Goal: Information Seeking & Learning: Learn about a topic

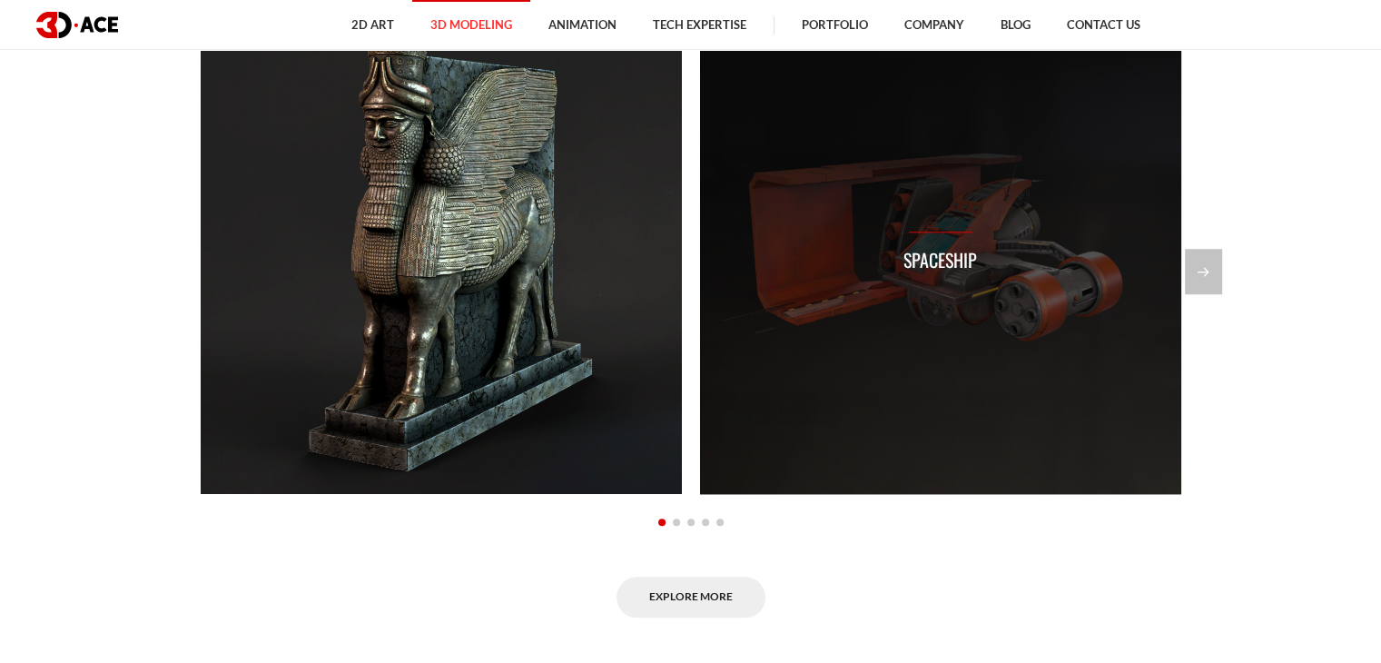
scroll to position [1453, 0]
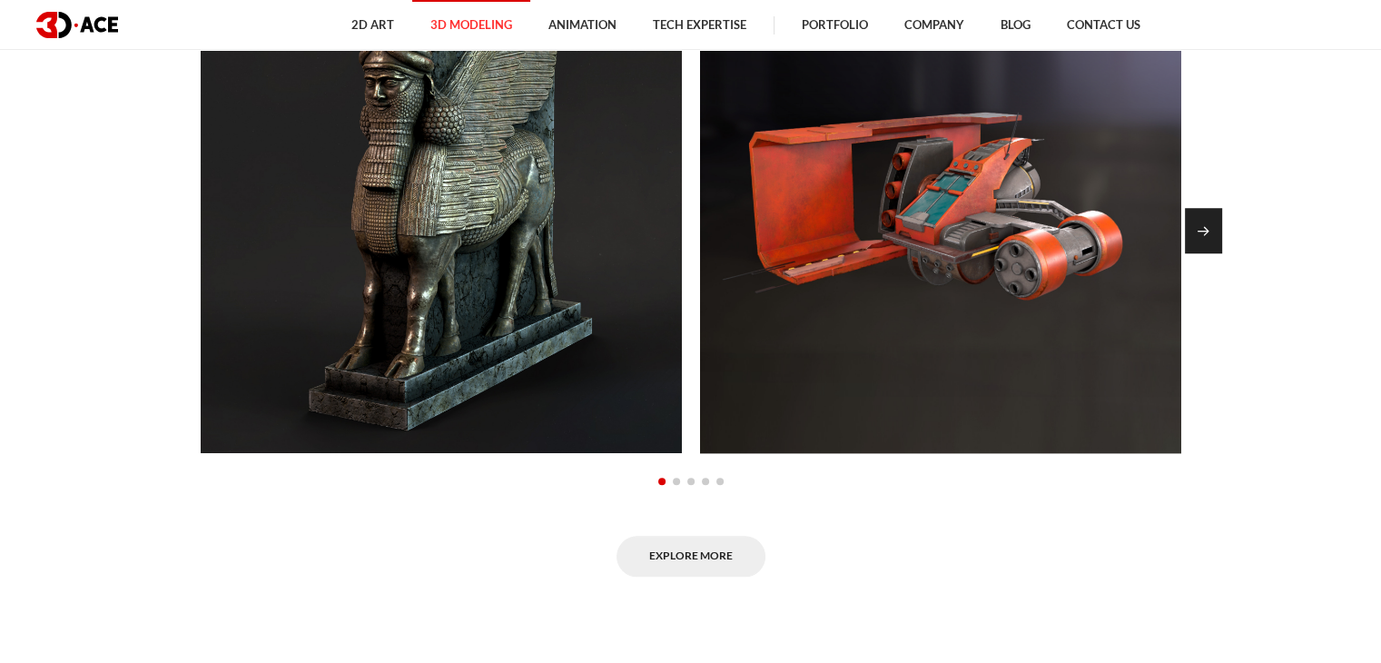
click at [1214, 253] on div "Next slide" at bounding box center [1203, 230] width 37 height 45
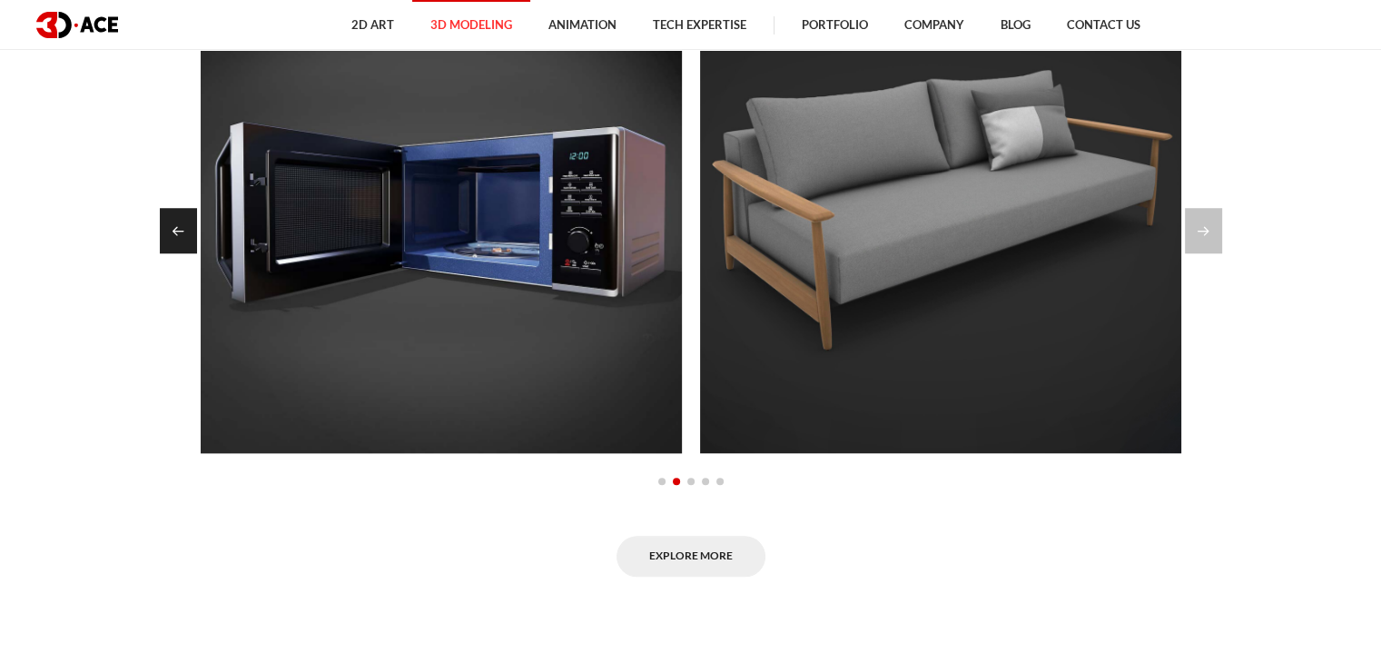
click at [178, 252] on div "Previous slide" at bounding box center [178, 230] width 37 height 45
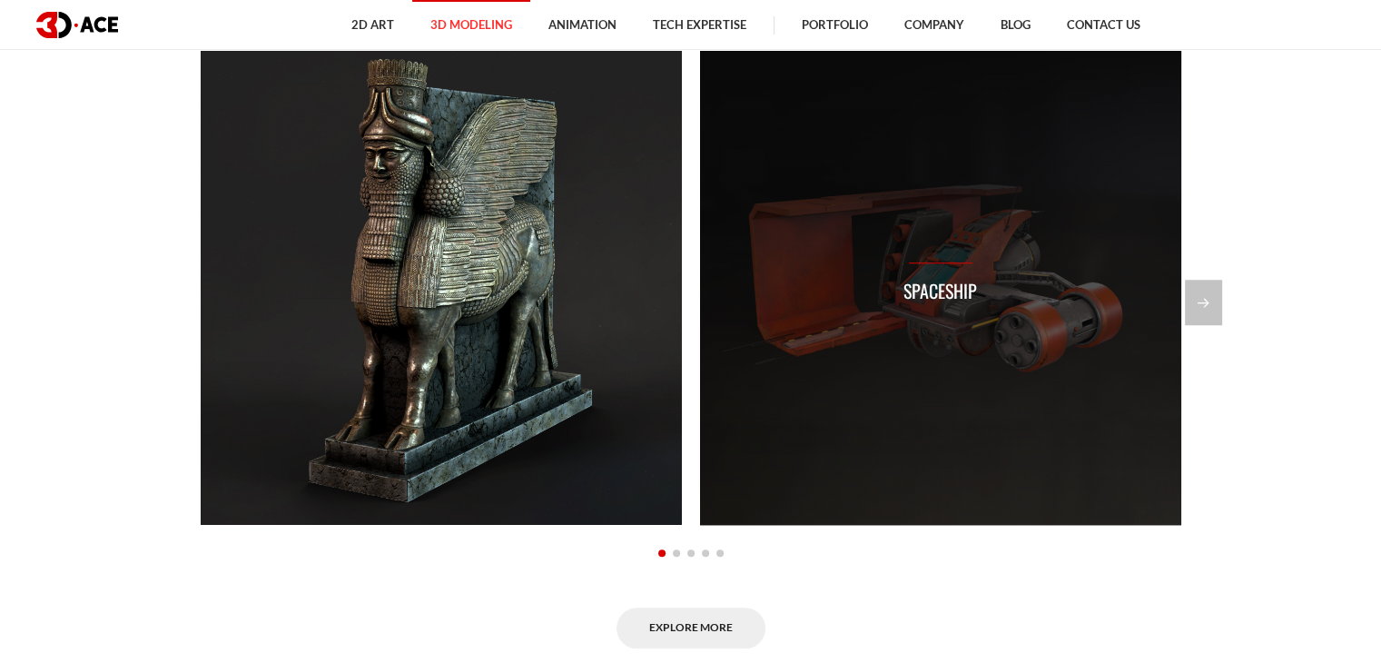
scroll to position [1362, 0]
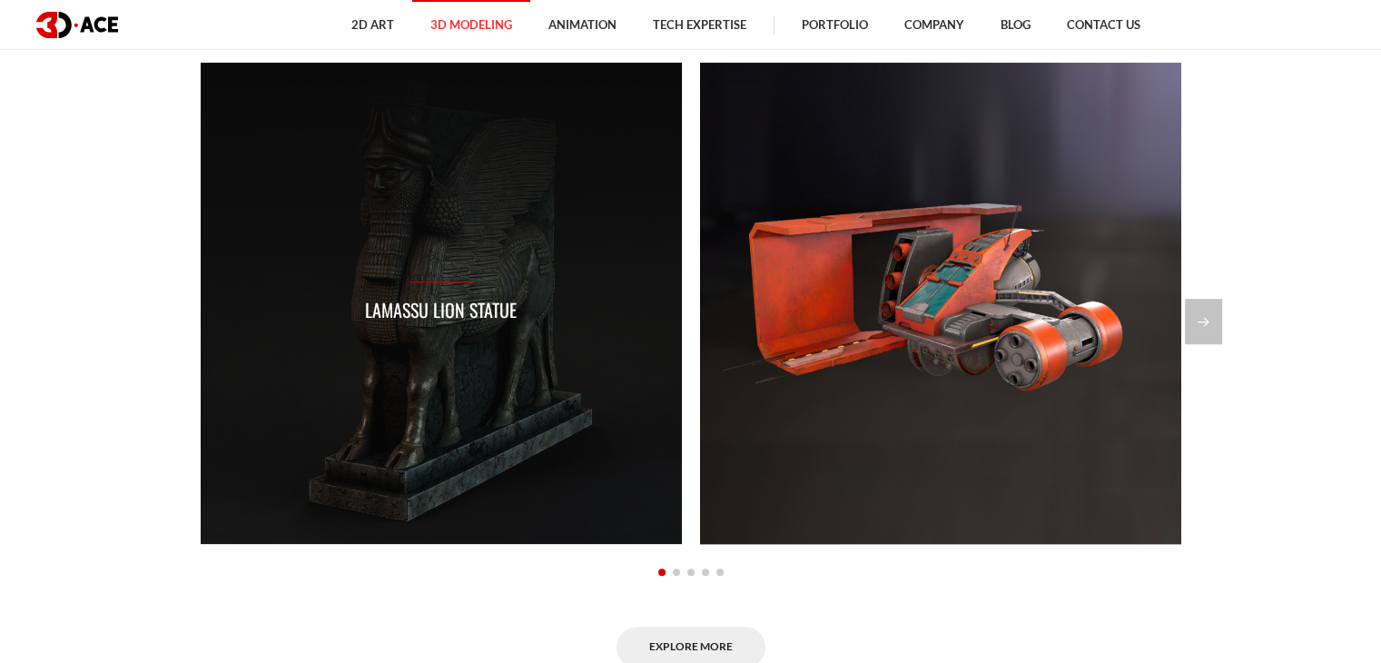
click at [595, 333] on div "Lamassu lion statue" at bounding box center [441, 303] width 481 height 481
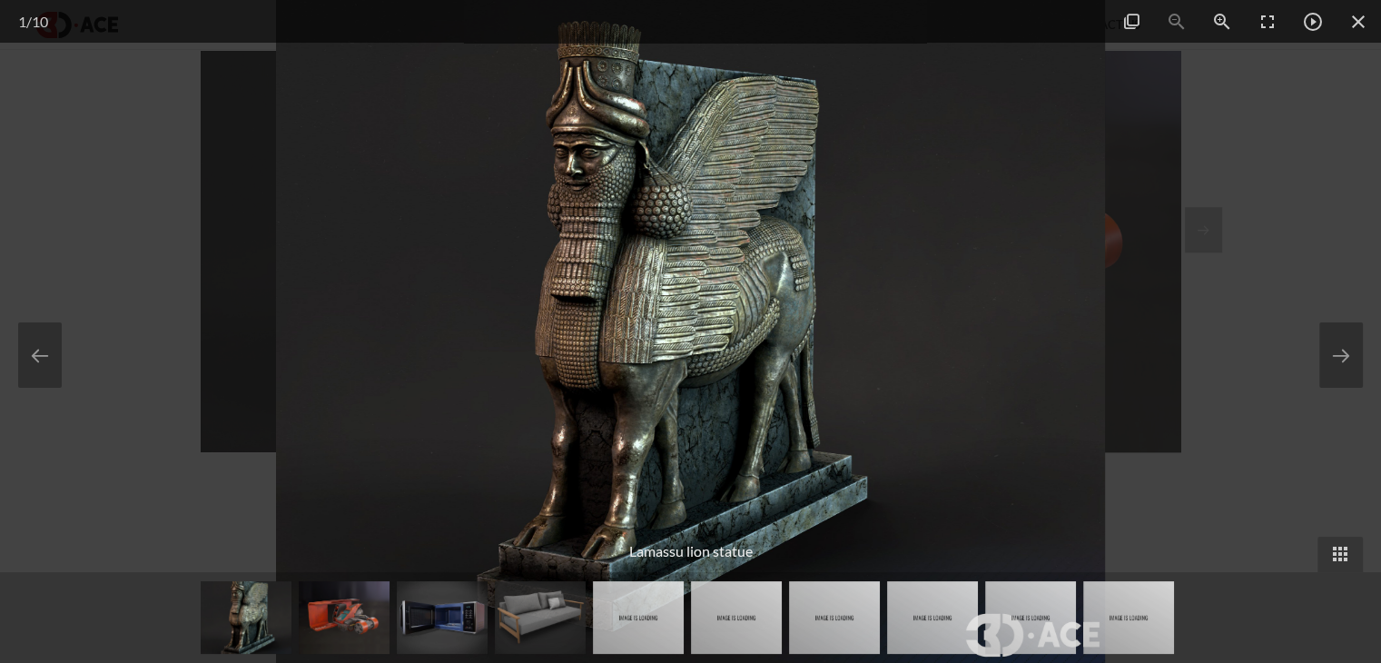
scroll to position [1453, 0]
click at [1026, 371] on img at bounding box center [690, 331] width 829 height 663
click at [1329, 365] on button at bounding box center [1342, 354] width 44 height 65
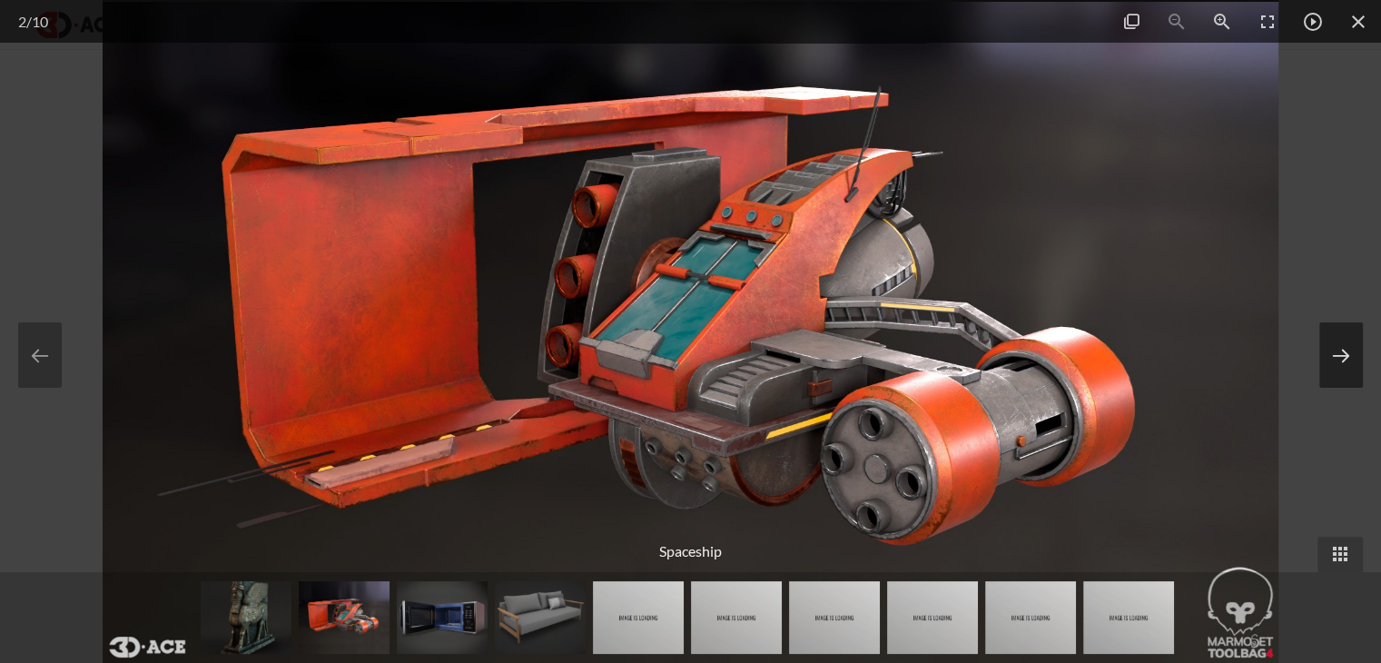
click at [1329, 365] on button at bounding box center [1342, 354] width 44 height 65
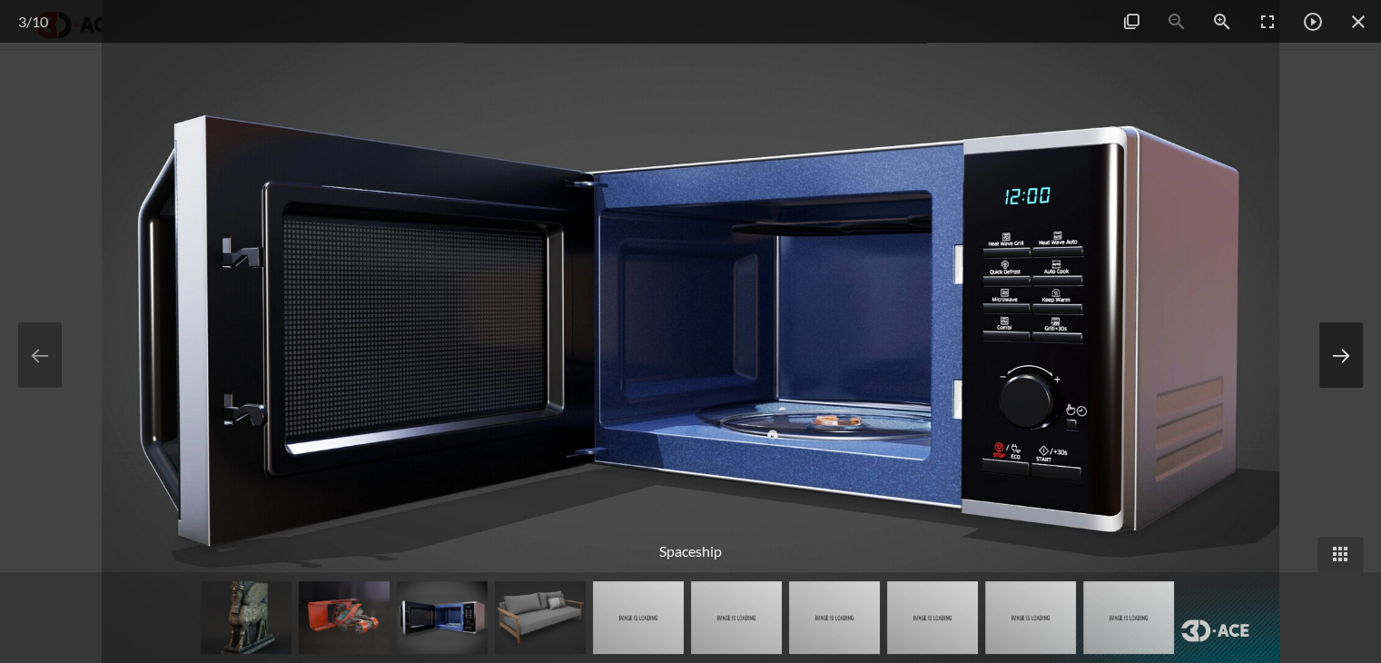
click at [1329, 365] on button at bounding box center [1342, 354] width 44 height 65
click at [1336, 358] on button at bounding box center [1342, 354] width 44 height 65
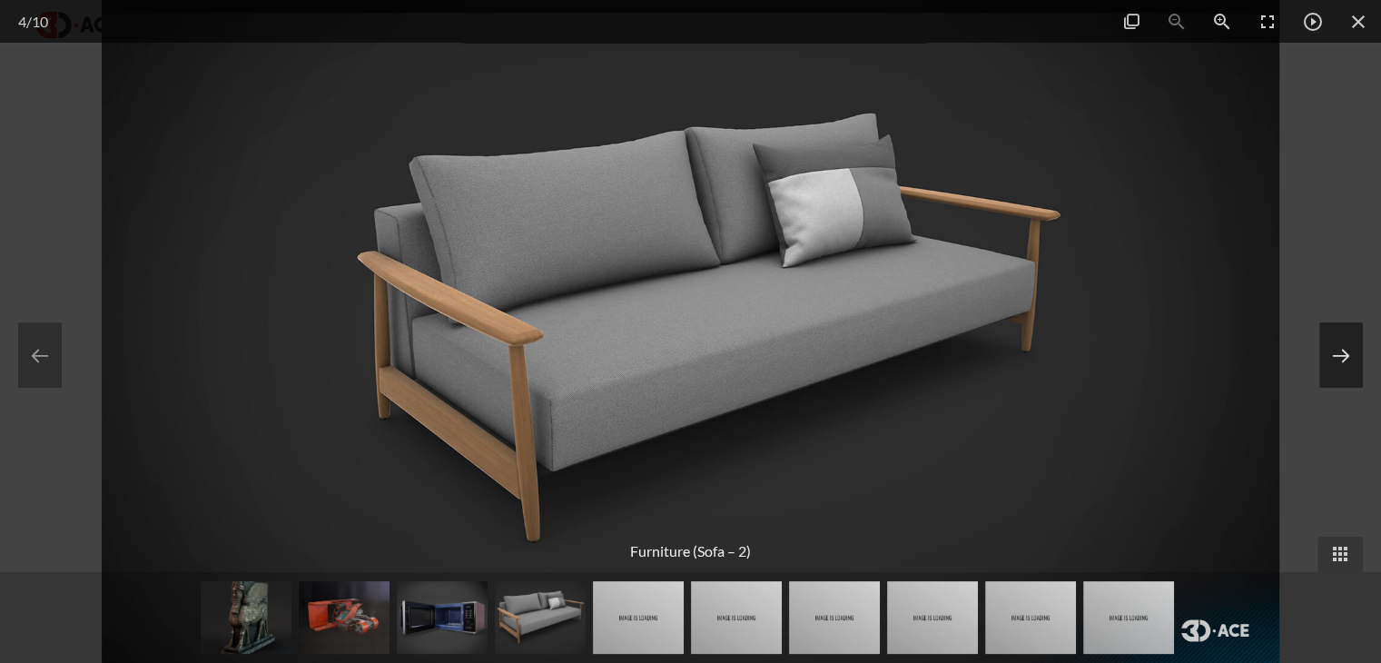
click at [1336, 358] on button at bounding box center [1342, 354] width 44 height 65
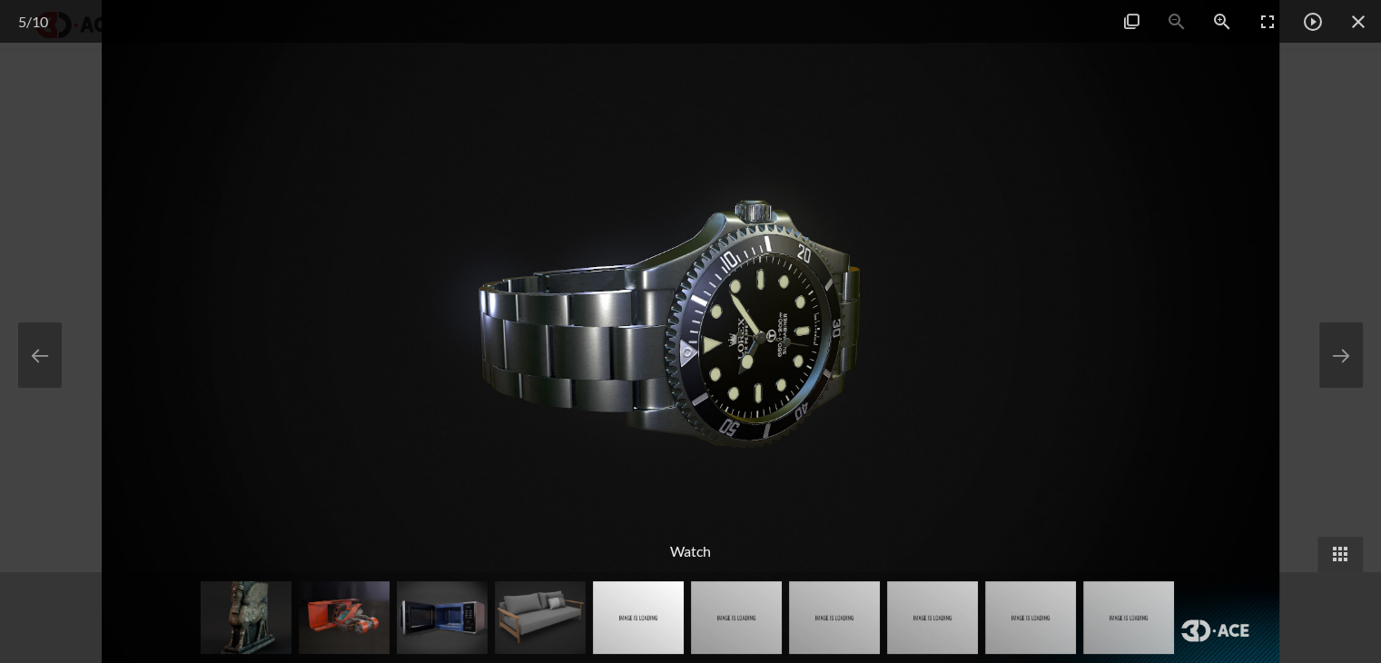
click at [649, 620] on img at bounding box center [638, 617] width 91 height 73
click at [756, 628] on img at bounding box center [736, 617] width 91 height 73
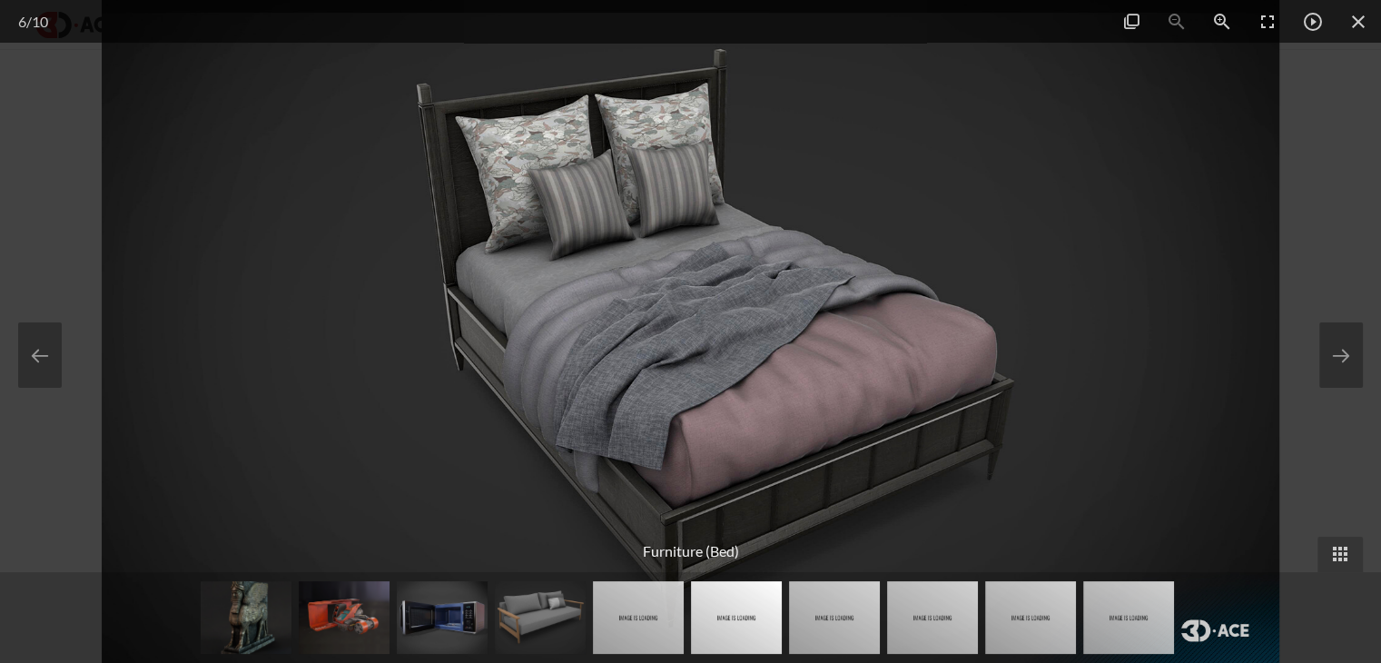
click at [830, 622] on img at bounding box center [834, 617] width 91 height 73
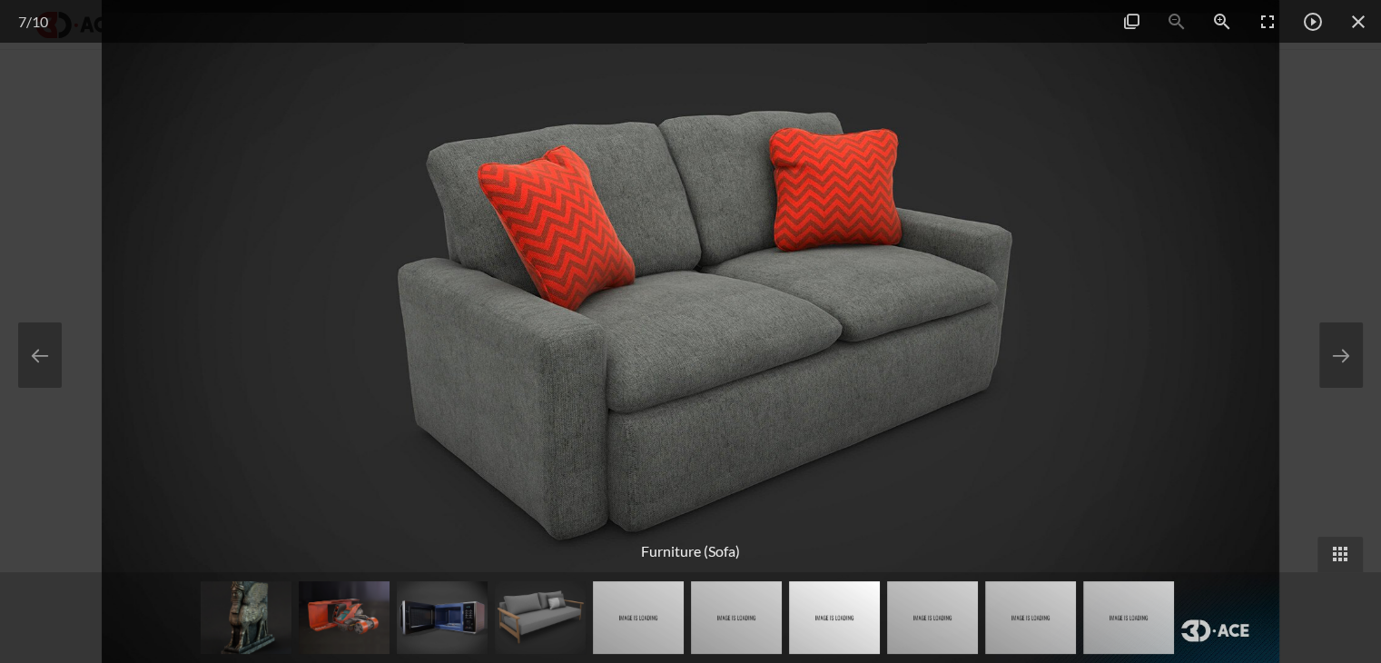
click at [765, 622] on img at bounding box center [736, 617] width 91 height 73
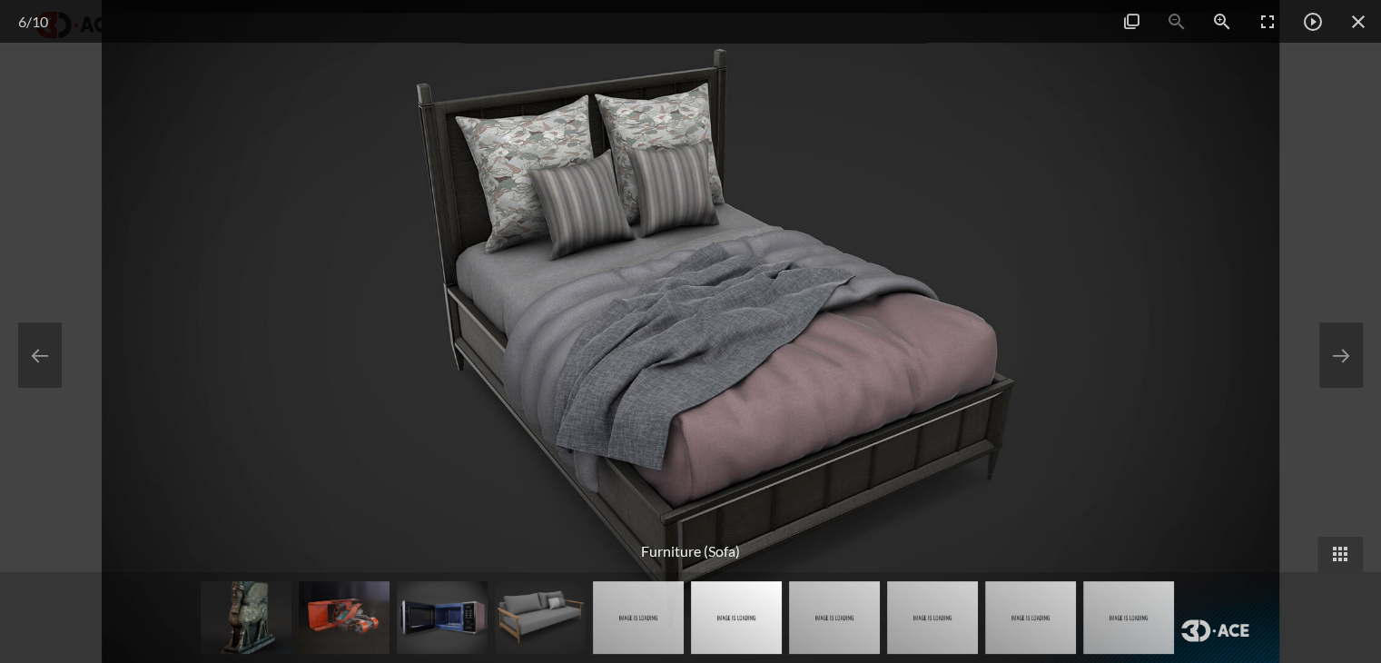
click at [654, 612] on img at bounding box center [638, 617] width 91 height 73
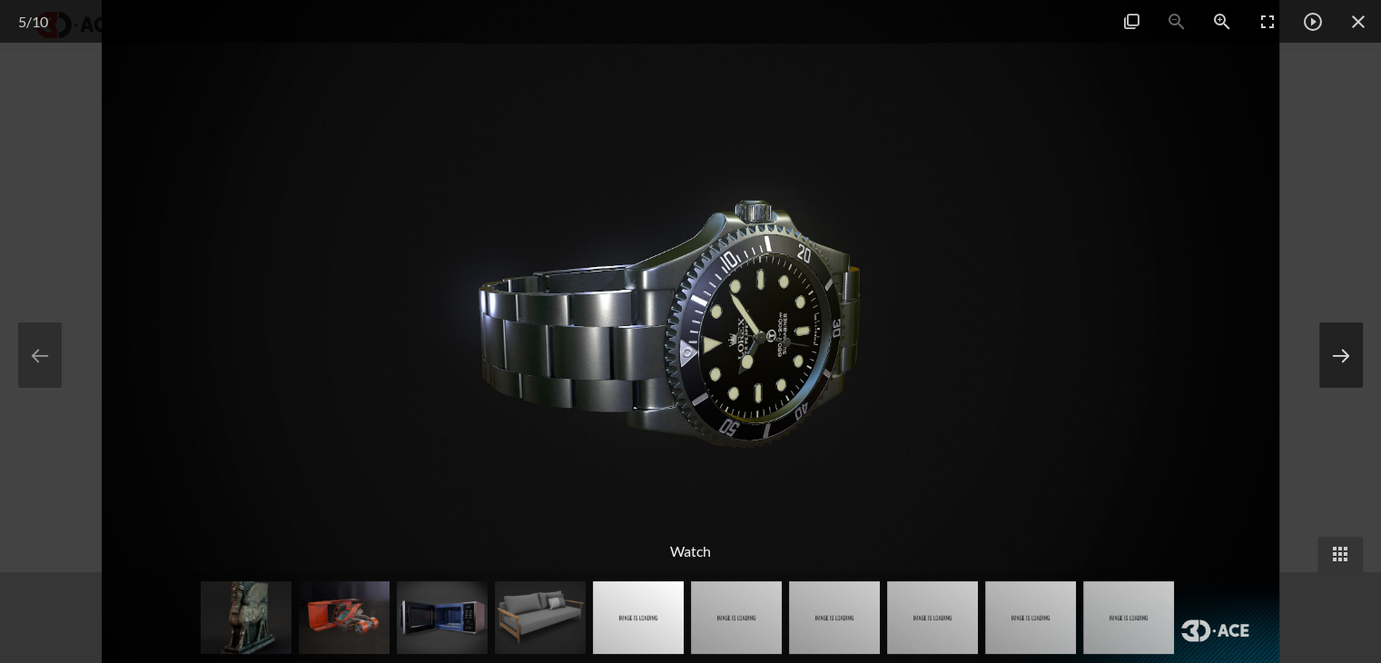
click at [1359, 370] on button at bounding box center [1342, 354] width 44 height 65
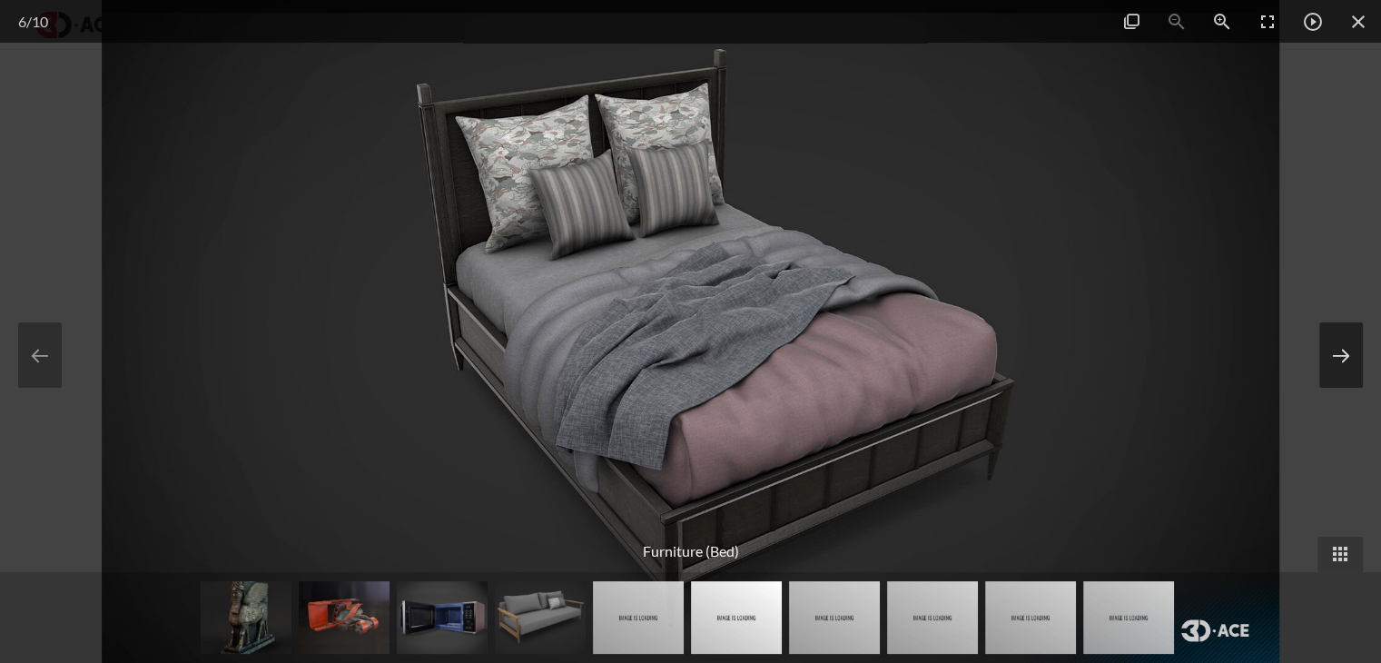
click at [1359, 370] on button at bounding box center [1342, 354] width 44 height 65
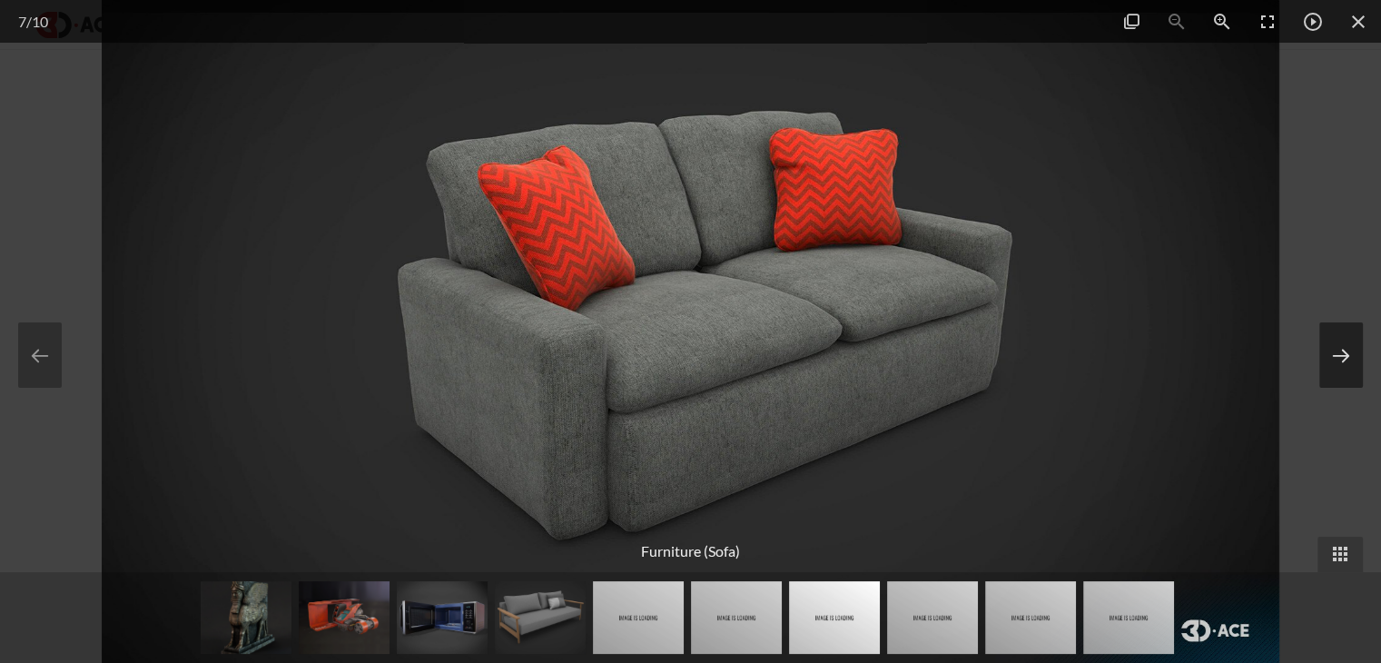
click at [1359, 370] on button at bounding box center [1342, 354] width 44 height 65
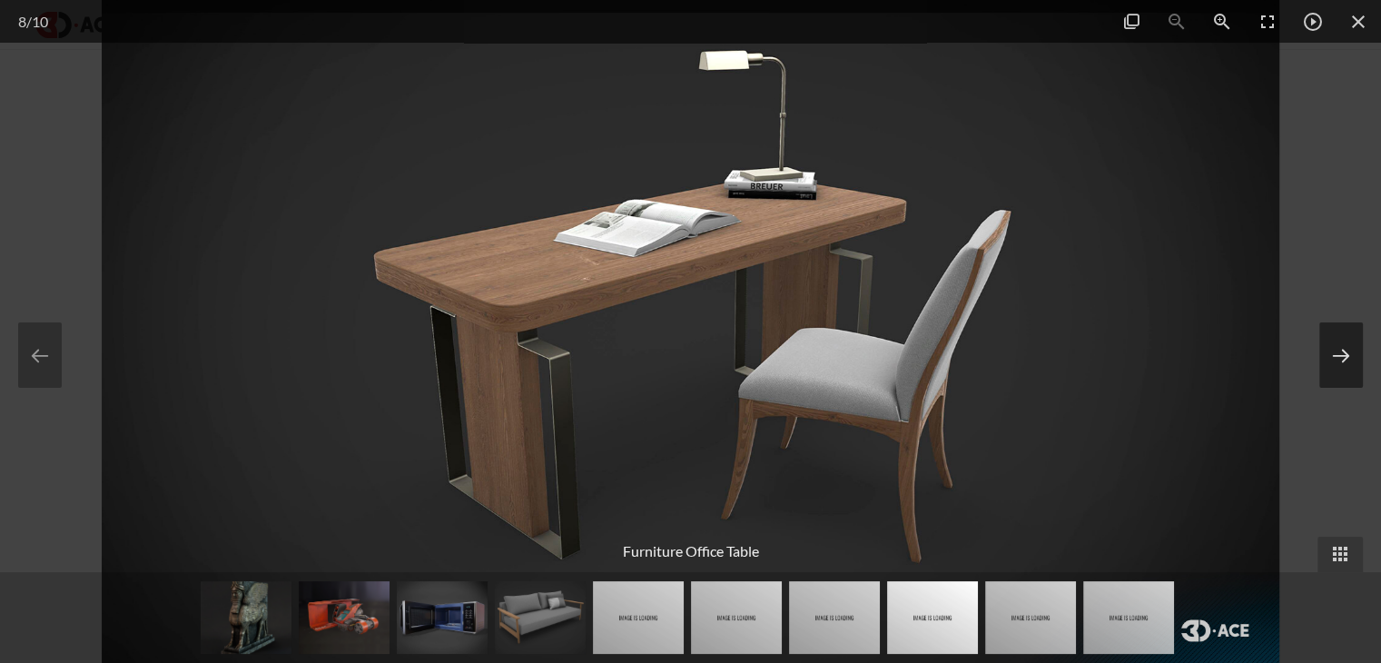
click at [1359, 370] on button at bounding box center [1342, 354] width 44 height 65
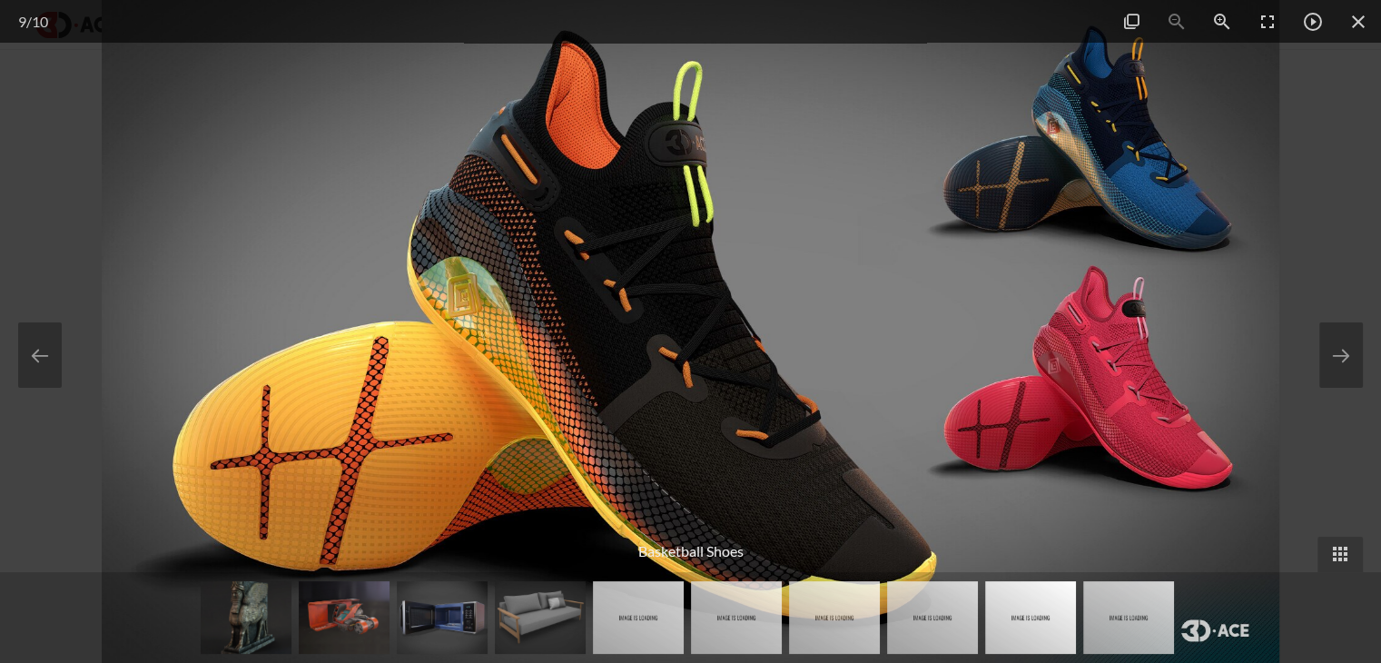
scroll to position [1453, 0]
